Goal: Task Accomplishment & Management: Manage account settings

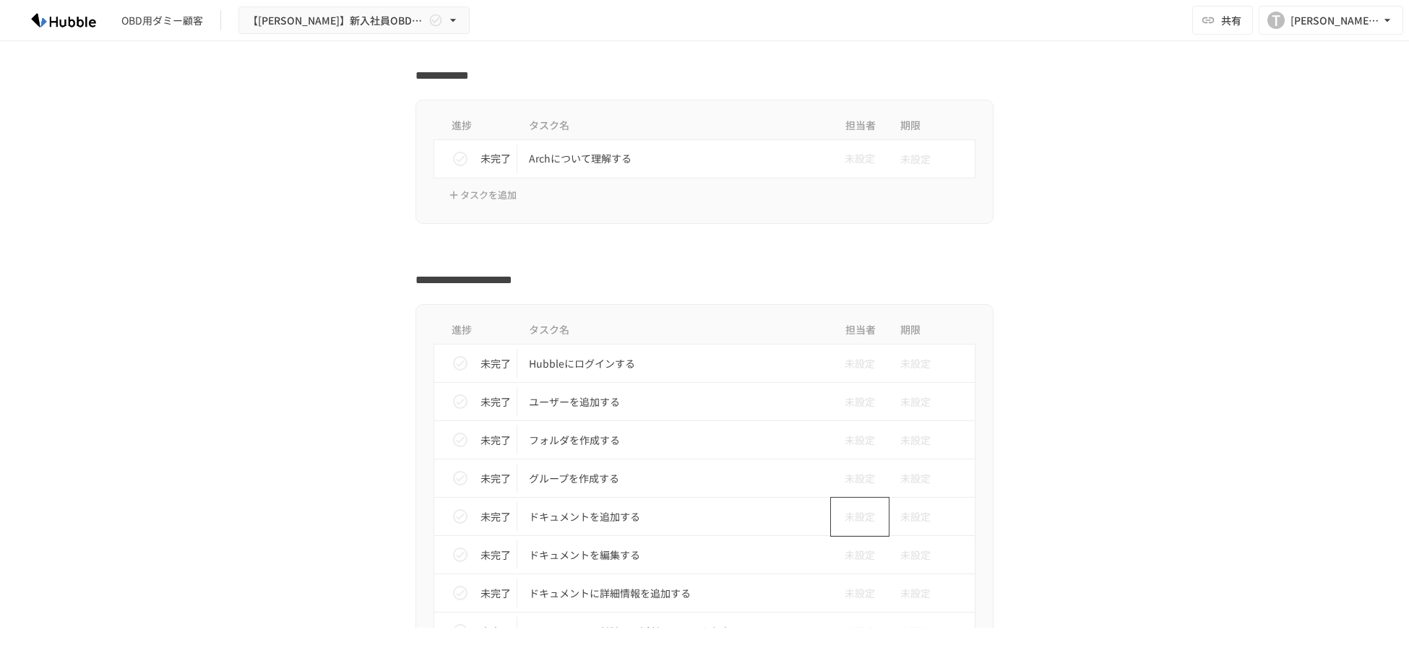
scroll to position [261, 0]
click at [622, 163] on p "Archについて理解する" at bounding box center [674, 161] width 290 height 18
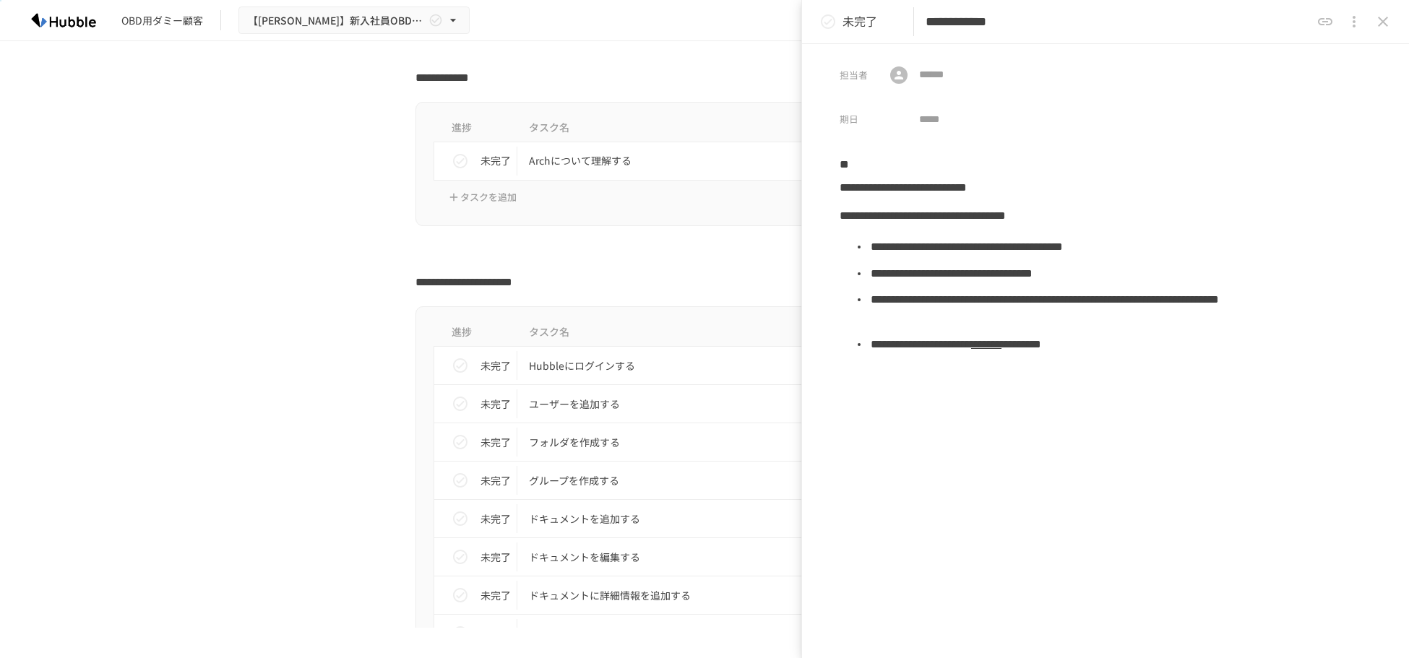
click at [825, 16] on icon "status" at bounding box center [828, 21] width 14 height 14
click at [993, 72] on input "text" at bounding box center [1008, 75] width 190 height 19
click at [767, 118] on th "タスク名" at bounding box center [674, 128] width 314 height 28
click at [716, 81] on h2 "**********" at bounding box center [704, 76] width 578 height 24
click at [1392, 21] on button "close drawer" at bounding box center [1383, 21] width 29 height 29
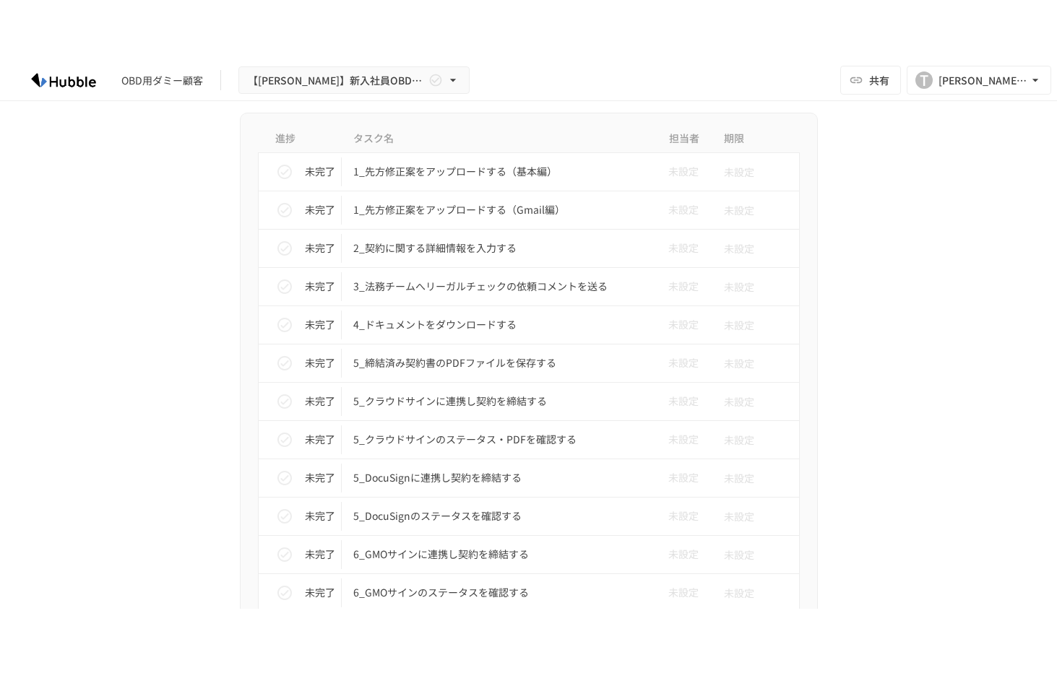
scroll to position [3471, 0]
